Goal: Ask a question

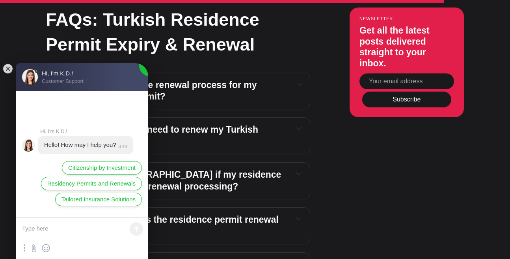
click at [44, 227] on textarea at bounding box center [82, 229] width 132 height 24
click at [84, 229] on textarea "I keep getting to the" at bounding box center [82, 229] width 132 height 24
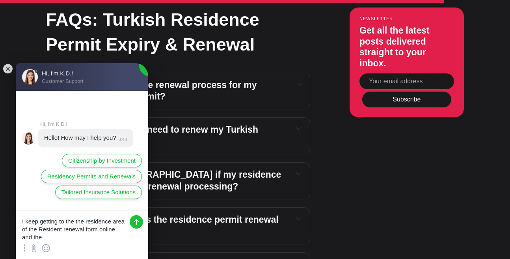
click at [125, 221] on textarea "I keep getting to the the residence area of the Resident renewal form online an…" at bounding box center [82, 225] width 132 height 31
click at [65, 239] on textarea "I keep getting to the the residence area city province of the Resident renewal …" at bounding box center [82, 225] width 132 height 31
click at [65, 238] on textarea "I keep getting to the the residence area city province of the Resident renewal …" at bounding box center [82, 225] width 132 height 31
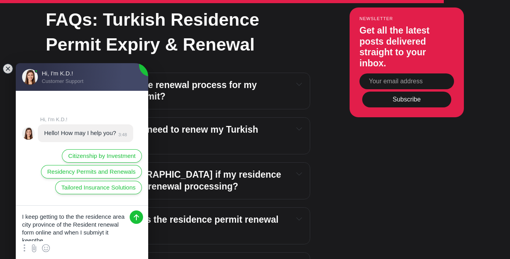
scroll to position [3, 0]
drag, startPoint x: 100, startPoint y: 231, endPoint x: 119, endPoint y: 225, distance: 20.1
click at [101, 230] on textarea "I keep getting to the the residence area city province of the Resident renewal …" at bounding box center [82, 222] width 132 height 35
type textarea "I keep getting to the the residence area city province of the Resident renewal …"
click at [135, 217] on jdiv at bounding box center [136, 216] width 13 height 13
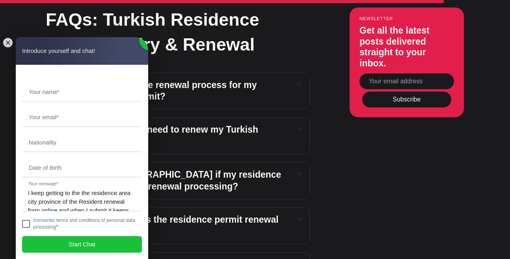
click at [25, 223] on jdiv at bounding box center [26, 223] width 8 height 8
checkbox input "true"
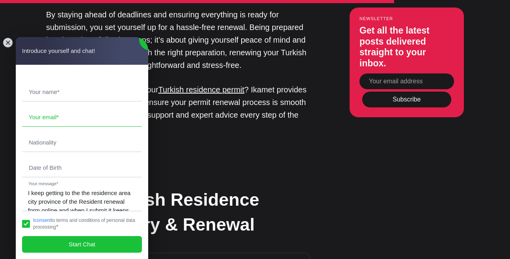
scroll to position [1797, 0]
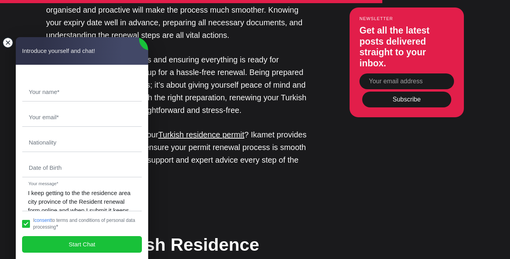
click at [9, 43] on jdiv at bounding box center [7, 42] width 11 height 11
